Goal: Information Seeking & Learning: Learn about a topic

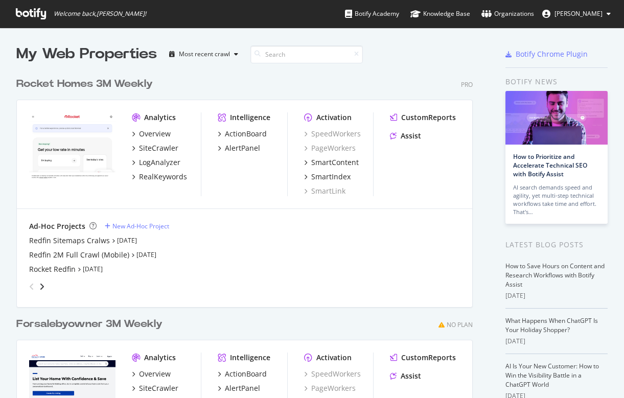
scroll to position [398, 624]
click at [65, 253] on div "Redfin 2M Full Crawl (Mobile)" at bounding box center [79, 255] width 100 height 10
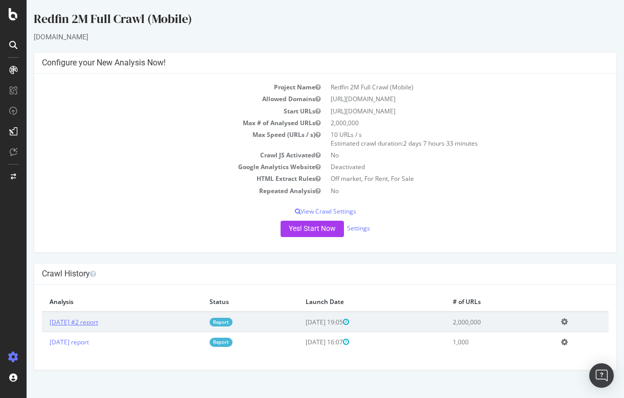
click at [94, 321] on link "[DATE] #2 report" at bounding box center [74, 322] width 49 height 9
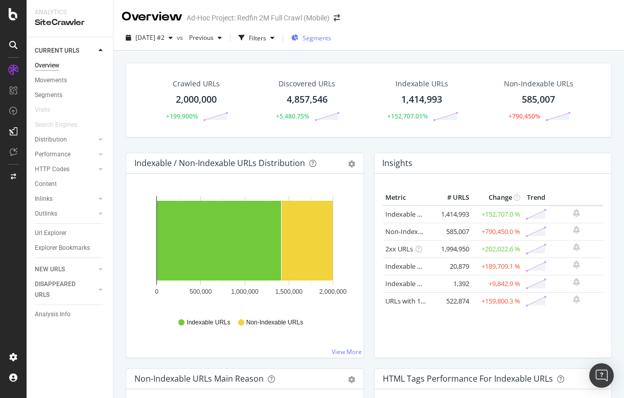
click at [331, 34] on span "Segments" at bounding box center [317, 38] width 29 height 9
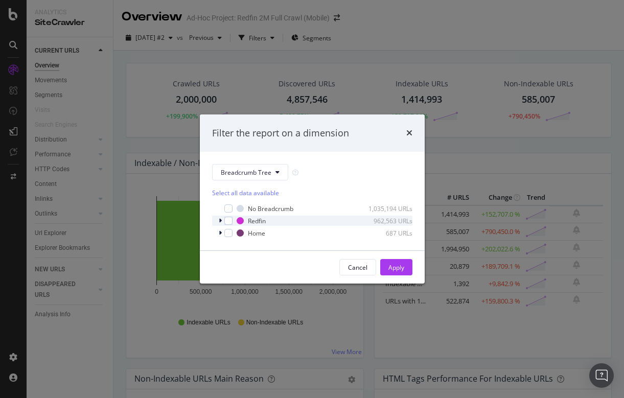
click at [222, 221] on div "modal" at bounding box center [221, 221] width 6 height 10
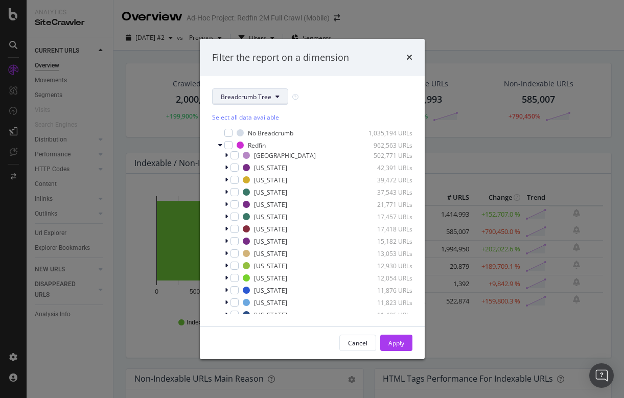
click at [253, 99] on span "Breadcrumb Tree" at bounding box center [246, 96] width 51 height 9
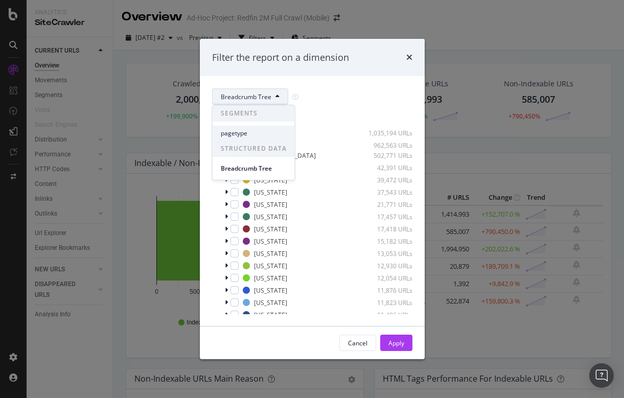
click at [239, 131] on span "pagetype" at bounding box center [254, 133] width 66 height 9
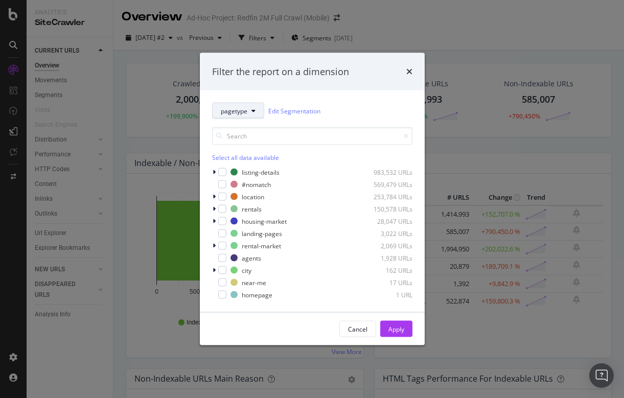
click at [252, 108] on icon "modal" at bounding box center [253, 111] width 4 height 6
click at [270, 98] on div "pagetype Edit Segmentation Select all data available listing-details 983,532 UR…" at bounding box center [312, 201] width 225 height 222
click at [255, 108] on icon "modal" at bounding box center [253, 111] width 4 height 6
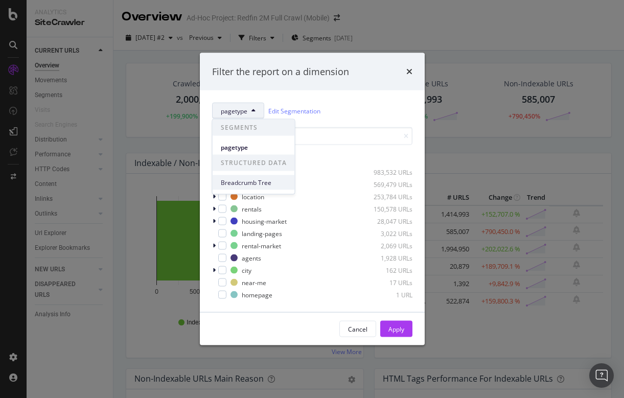
click at [251, 183] on span "Breadcrumb Tree" at bounding box center [254, 182] width 66 height 9
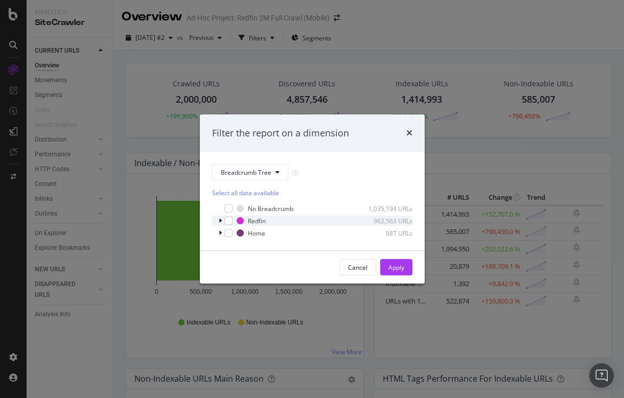
click at [220, 219] on icon "modal" at bounding box center [220, 221] width 3 height 6
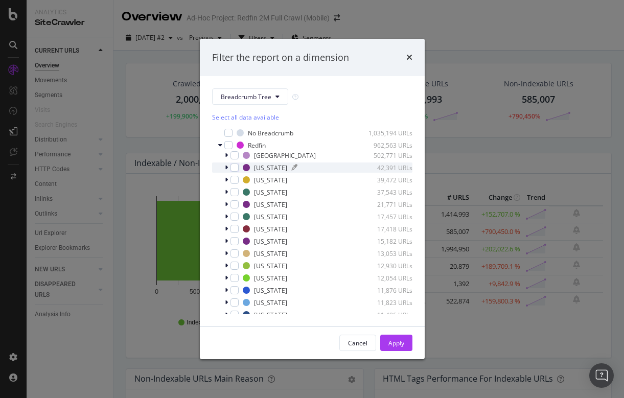
click at [264, 165] on div "[US_STATE]" at bounding box center [270, 168] width 33 height 9
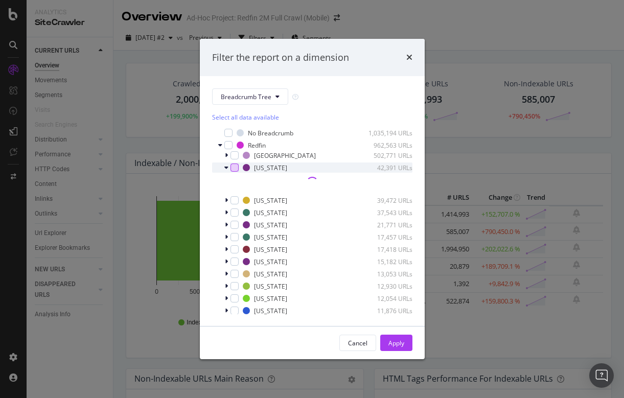
click at [237, 164] on div "modal" at bounding box center [234, 168] width 8 height 8
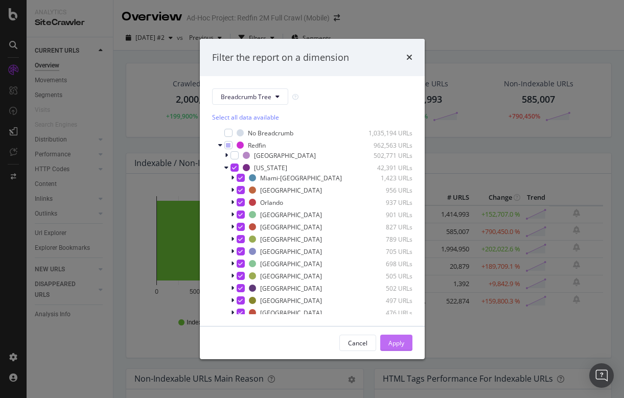
click at [394, 343] on div "Apply" at bounding box center [396, 343] width 16 height 9
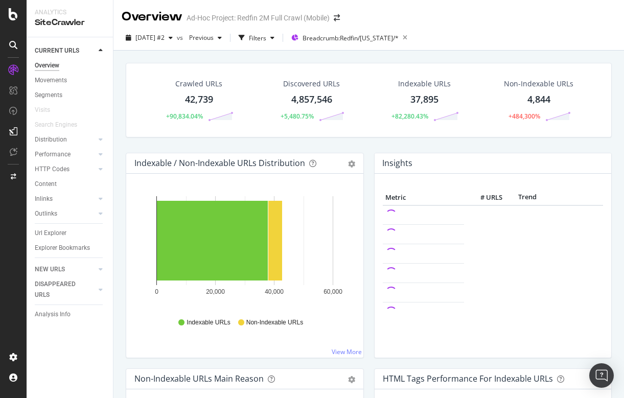
click at [194, 102] on div "42,739" at bounding box center [199, 99] width 28 height 13
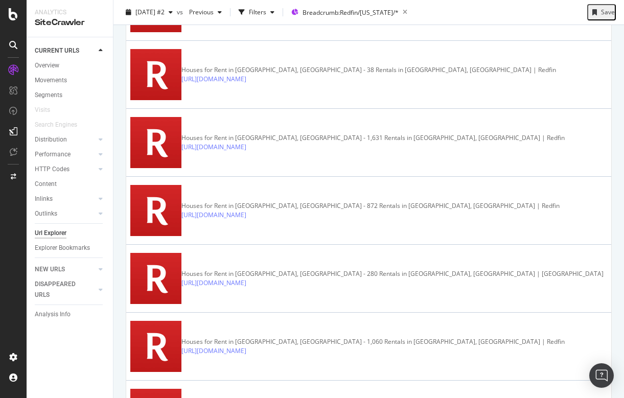
scroll to position [2068, 0]
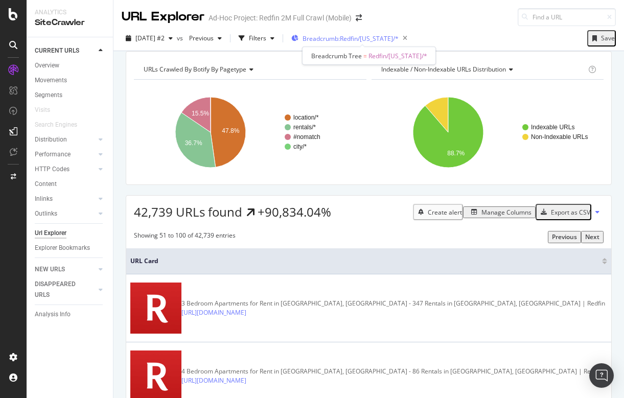
click at [344, 37] on span "Breadcrumb: Redfin/[US_STATE]/*" at bounding box center [351, 38] width 96 height 9
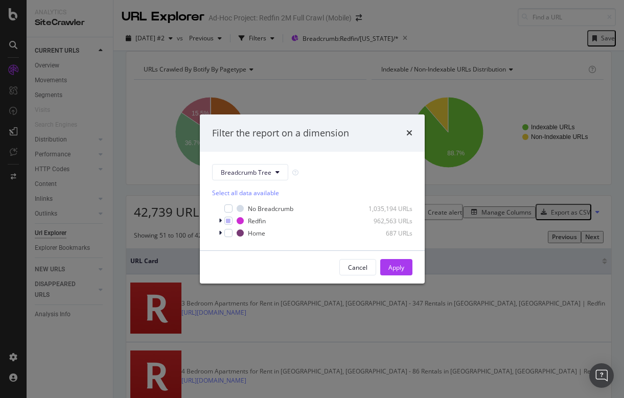
click at [402, 61] on div "Filter the report on a dimension Breadcrumb Tree Select all data available No B…" at bounding box center [312, 199] width 624 height 398
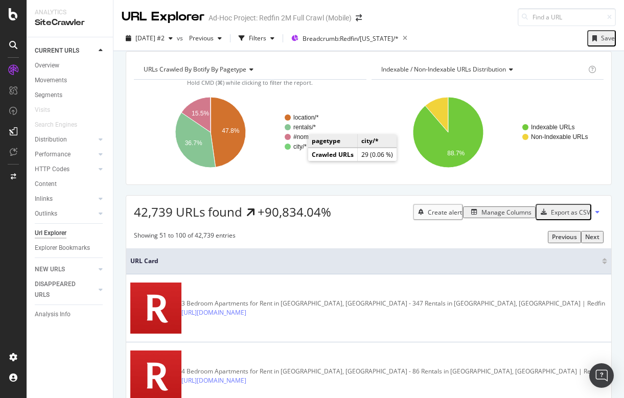
click at [301, 150] on text "city/*" at bounding box center [299, 146] width 13 height 7
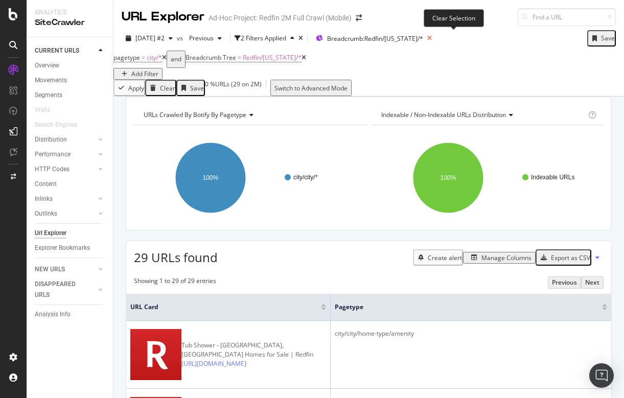
click at [436, 37] on icon at bounding box center [429, 38] width 13 height 14
click at [306, 61] on icon at bounding box center [303, 58] width 5 height 6
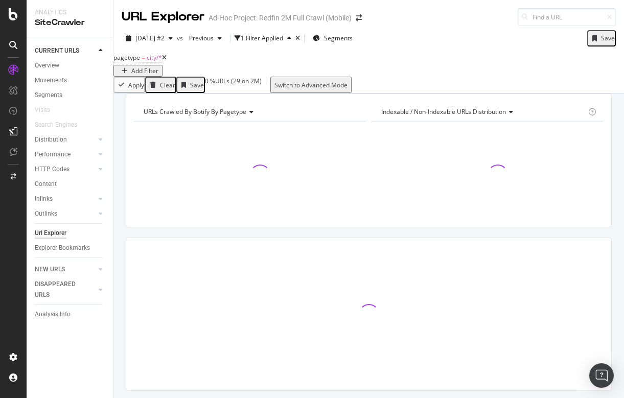
click at [167, 61] on icon at bounding box center [164, 58] width 5 height 6
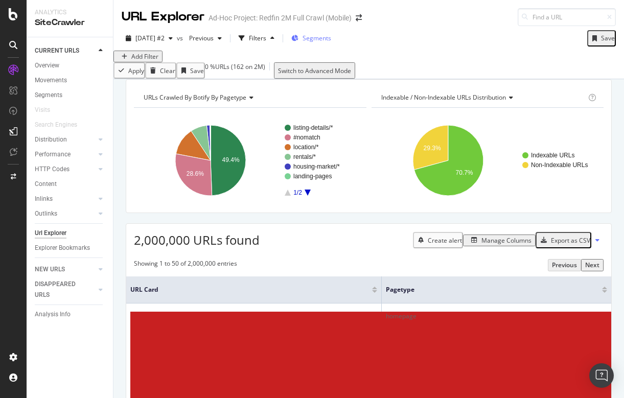
click at [331, 41] on span "Segments" at bounding box center [317, 38] width 29 height 9
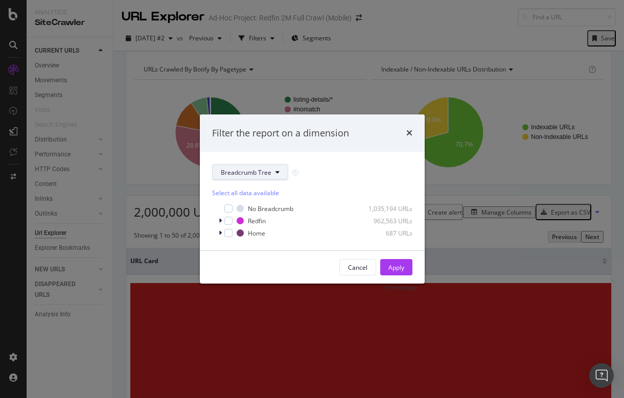
click at [265, 164] on button "Breadcrumb Tree" at bounding box center [250, 172] width 76 height 16
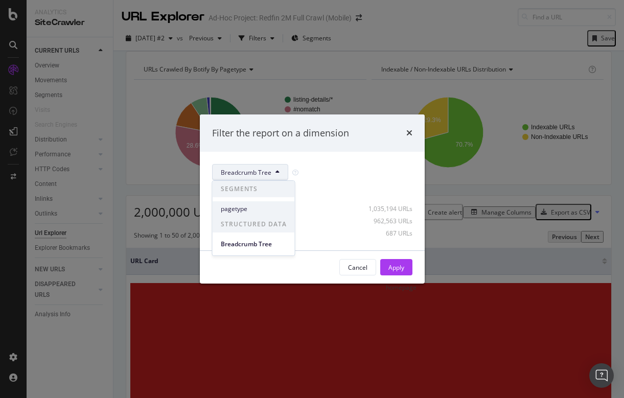
click at [238, 208] on span "pagetype" at bounding box center [254, 208] width 66 height 9
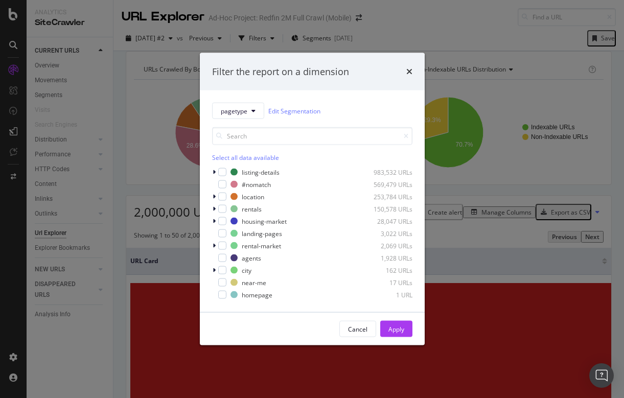
click at [225, 156] on div "Select all data available" at bounding box center [312, 157] width 200 height 9
click at [398, 330] on div "Apply" at bounding box center [396, 328] width 16 height 9
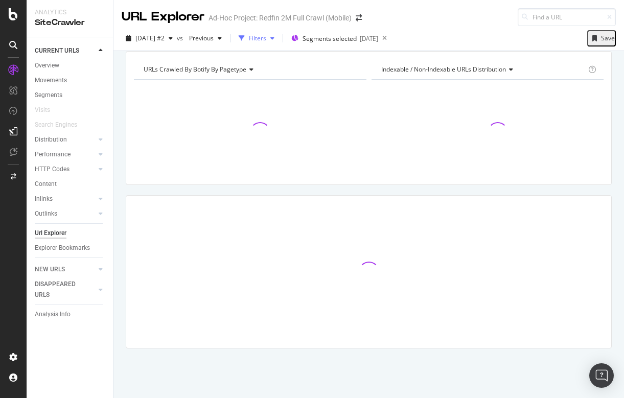
click at [266, 39] on div "Filters" at bounding box center [257, 38] width 17 height 9
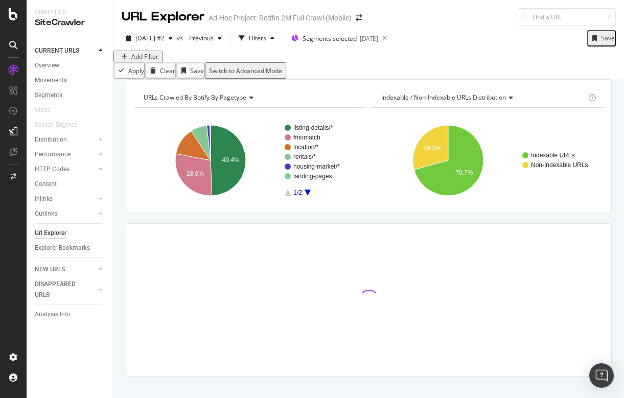
click at [147, 61] on div "Add Filter" at bounding box center [144, 56] width 27 height 9
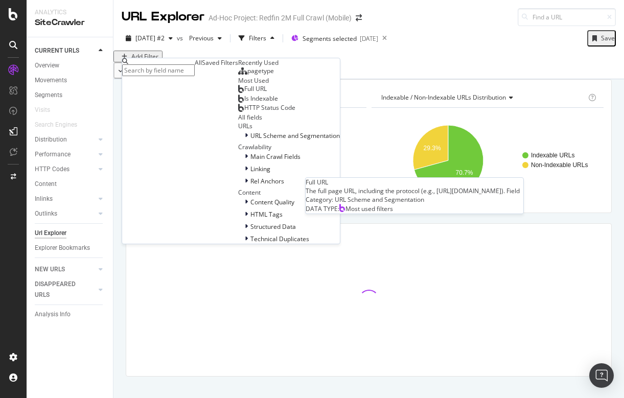
click at [244, 93] on span "Full URL" at bounding box center [255, 88] width 22 height 9
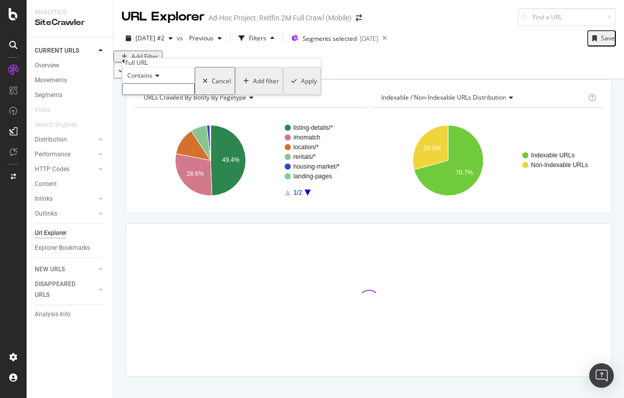
click at [149, 95] on input "text" at bounding box center [158, 89] width 73 height 12
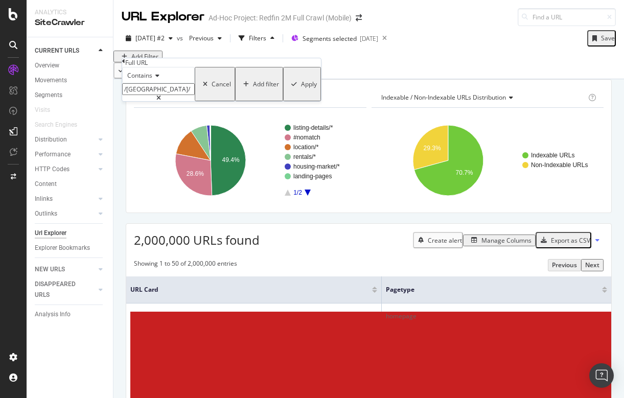
type input "/[GEOGRAPHIC_DATA]/"
click at [301, 88] on div "Apply" at bounding box center [309, 84] width 16 height 9
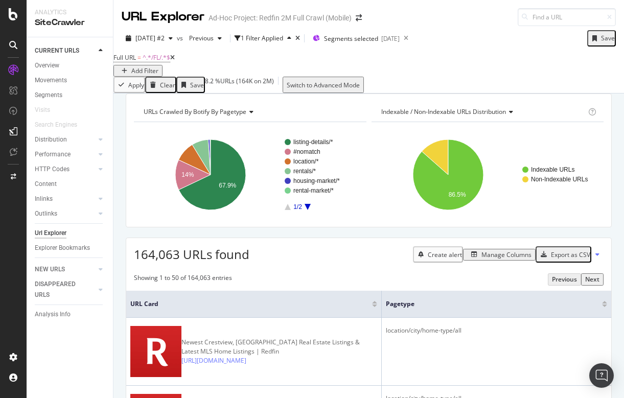
click at [306, 210] on icon "A chart." at bounding box center [308, 207] width 6 height 6
click at [287, 210] on icon "A chart." at bounding box center [288, 207] width 6 height 6
